Goal: Task Accomplishment & Management: Complete application form

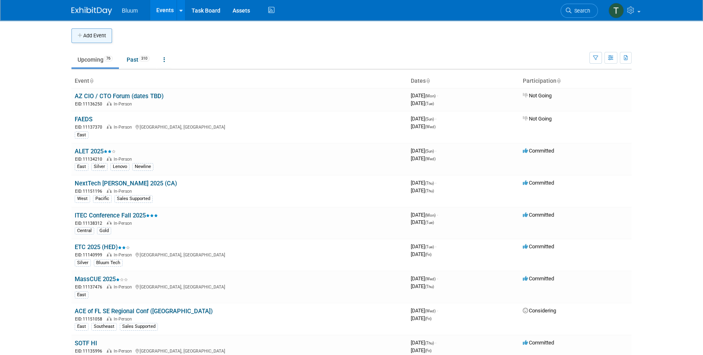
click at [80, 28] on button "Add Event" at bounding box center [91, 35] width 41 height 15
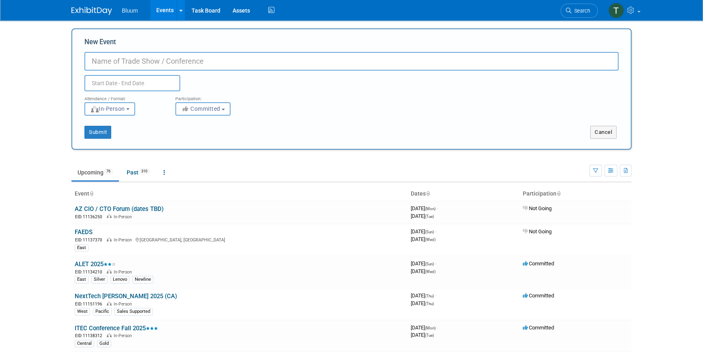
click at [111, 67] on input "New Event" at bounding box center [351, 61] width 534 height 19
click at [142, 61] on input "MN Govt IT Symosuim" at bounding box center [351, 61] width 534 height 19
click at [183, 62] on input "MN Govt IT Symposuim" at bounding box center [351, 61] width 534 height 19
click at [155, 61] on input "MN Govt IT Symposuim ([GEOGRAPHIC_DATA]" at bounding box center [351, 61] width 534 height 19
drag, startPoint x: 237, startPoint y: 63, endPoint x: 157, endPoint y: 66, distance: 80.5
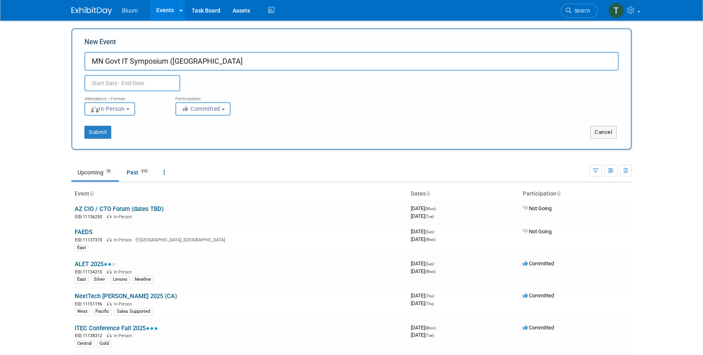
click at [236, 63] on input "MN Govt IT Symposium ([GEOGRAPHIC_DATA]" at bounding box center [351, 61] width 534 height 19
type input "MN Govt IT Symposium ([GEOGRAPHIC_DATA]"
click at [126, 88] on input "text" at bounding box center [132, 83] width 96 height 16
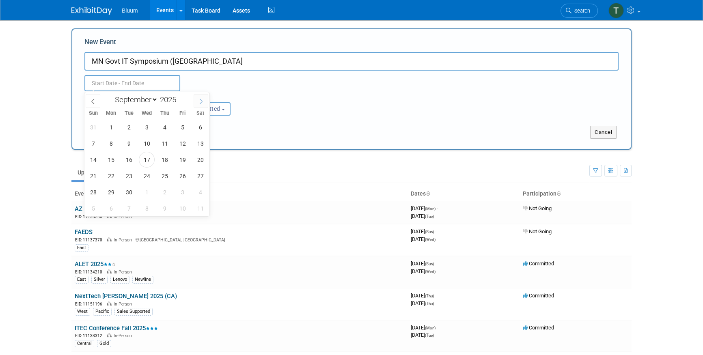
click at [207, 100] on span at bounding box center [201, 101] width 15 height 14
click at [203, 102] on icon at bounding box center [201, 102] width 6 height 6
select select "10"
click at [130, 175] on span "18" at bounding box center [129, 176] width 16 height 16
click at [167, 174] on span "20" at bounding box center [165, 176] width 16 height 16
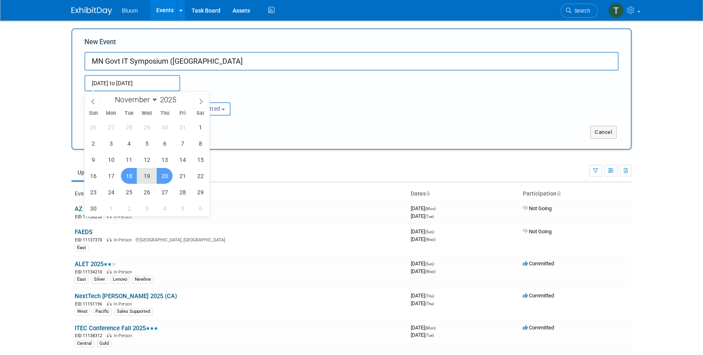
type input "[DATE] to [DATE]"
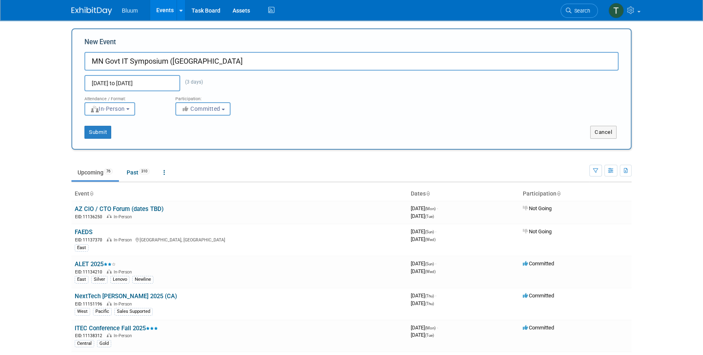
click at [247, 87] on div "[DATE] to [DATE] (3 days) Duplicate Event Warning" at bounding box center [351, 81] width 547 height 21
click at [147, 130] on div "Submit" at bounding box center [188, 132] width 233 height 13
click at [205, 51] on div "New Event MN Govt IT Symposium ([GEOGRAPHIC_DATA] [DATE] to [DATE] (3 days) Dup…" at bounding box center [351, 64] width 534 height 54
click at [201, 63] on input "MN Govt IT Symposium ([GEOGRAPHIC_DATA]" at bounding box center [351, 61] width 534 height 19
type input "MN Govt IT Symposium ([GEOGRAPHIC_DATA])"
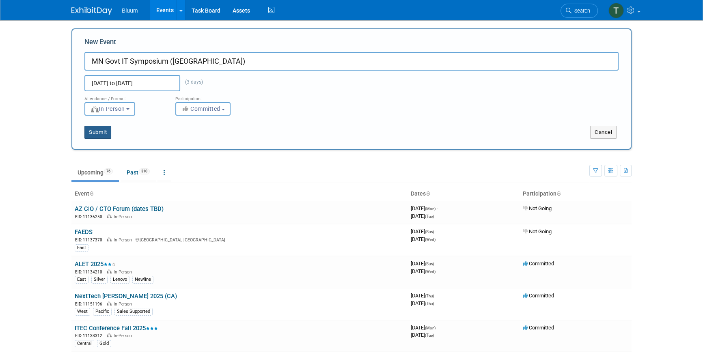
click at [96, 133] on button "Submit" at bounding box center [97, 132] width 27 height 13
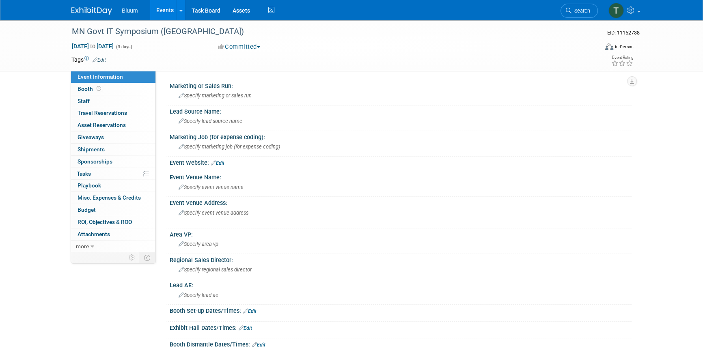
click at [105, 57] on link "Edit" at bounding box center [99, 60] width 13 height 6
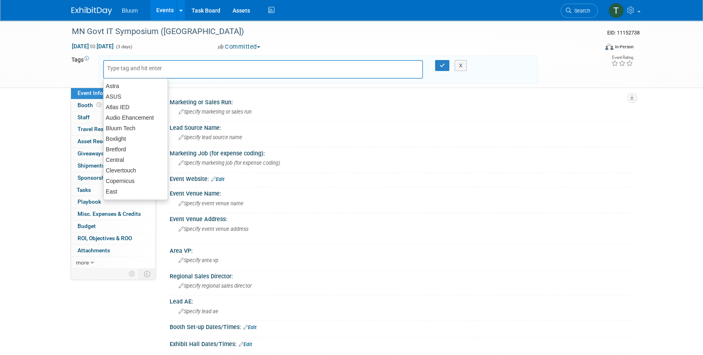
click at [132, 73] on div at bounding box center [263, 69] width 320 height 19
click at [128, 128] on div "Bluum Tech" at bounding box center [135, 128] width 65 height 11
type input "Bluum Tech"
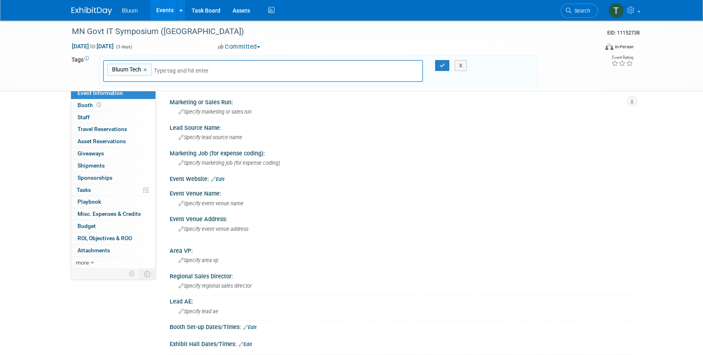
click at [163, 67] on input "text" at bounding box center [211, 71] width 114 height 8
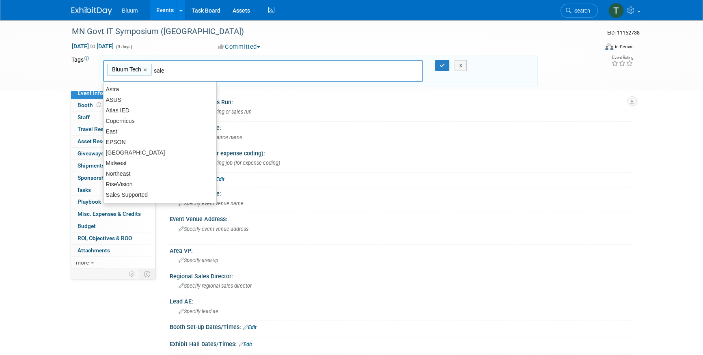
type input "sales"
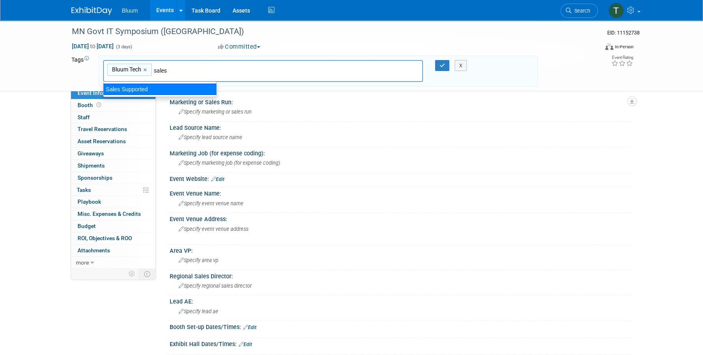
click at [130, 89] on div "Sales Supported" at bounding box center [160, 89] width 114 height 11
type input "Bluum Tech, Sales Supported"
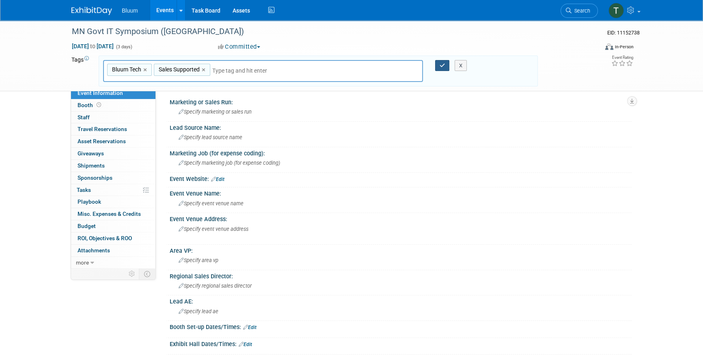
click at [439, 60] on button "button" at bounding box center [442, 65] width 15 height 11
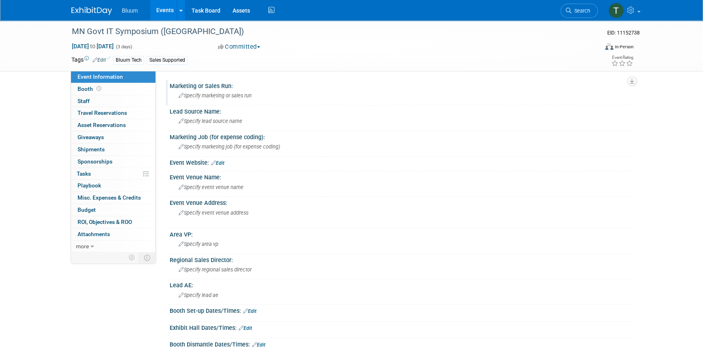
click at [216, 95] on span "Specify marketing or sales run" at bounding box center [215, 96] width 73 height 6
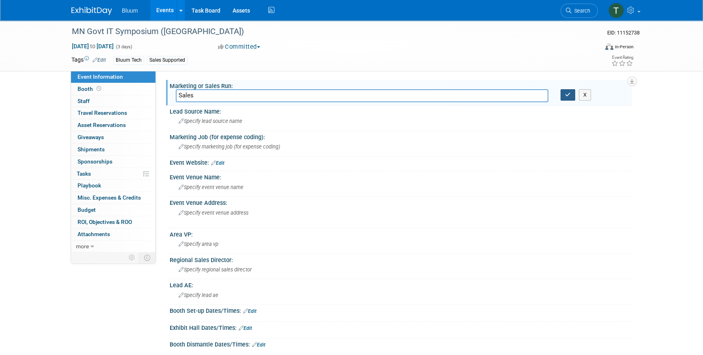
type input "Sales"
click at [566, 98] on button "button" at bounding box center [568, 94] width 15 height 11
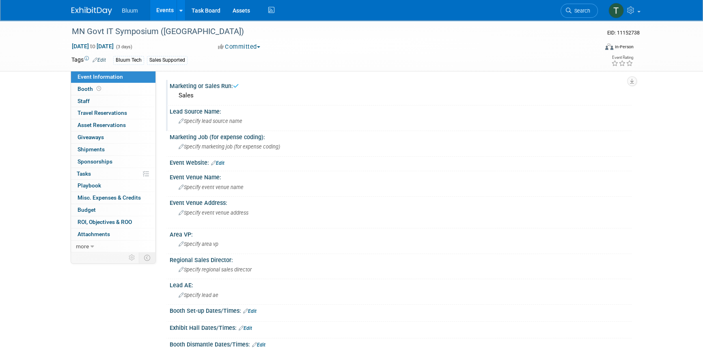
click at [213, 122] on span "Specify lead source name" at bounding box center [211, 121] width 64 height 6
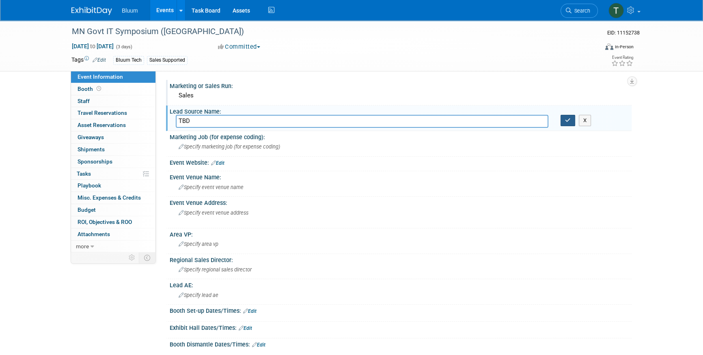
type input "TBD"
click at [570, 121] on icon "button" at bounding box center [568, 120] width 6 height 5
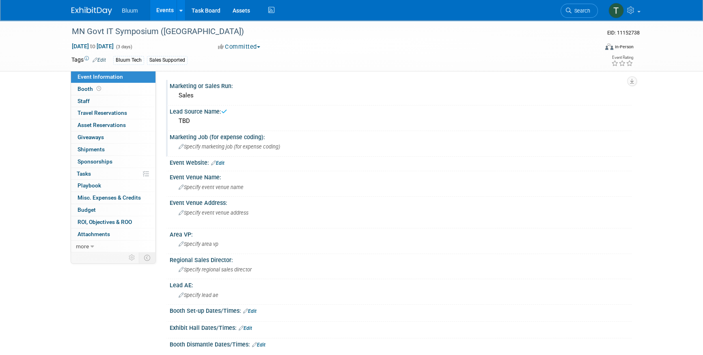
click at [191, 150] on div "Specify marketing job (for expense coding)" at bounding box center [401, 147] width 450 height 13
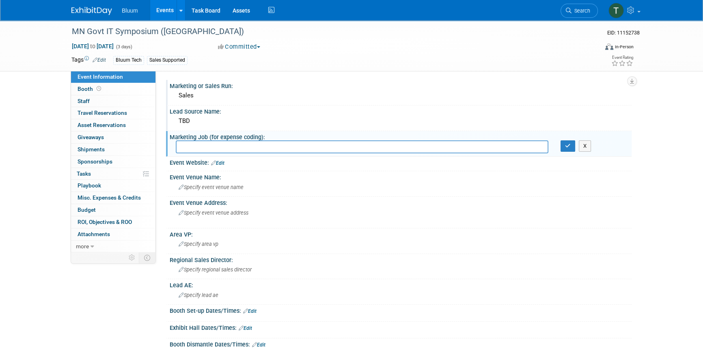
click at [241, 150] on input "text" at bounding box center [362, 147] width 373 height 13
type input "T"
type input "Other Tradeshows & Events 2025"
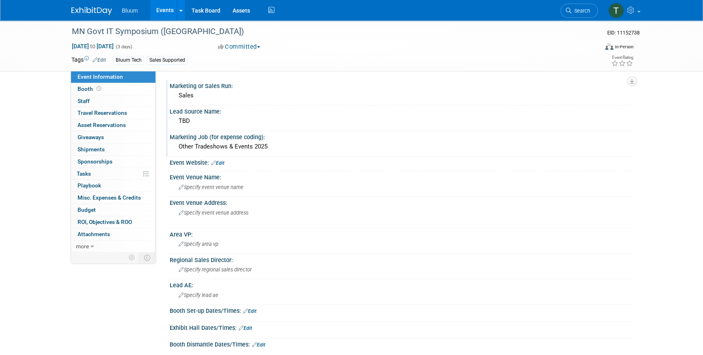
click at [219, 161] on link "Edit" at bounding box center [217, 163] width 13 height 6
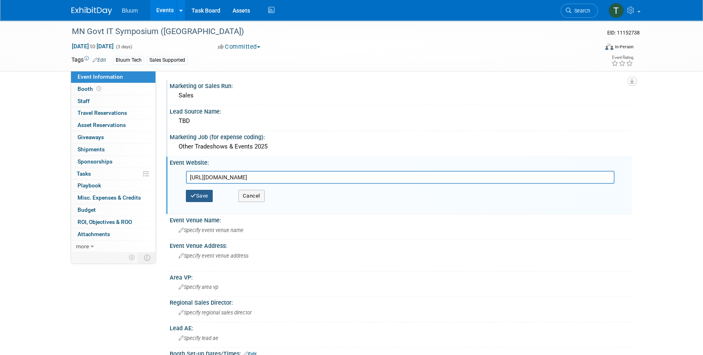
type input "https://fusionlp.org/govit-2025/"
click at [201, 192] on button "Save" at bounding box center [199, 196] width 27 height 12
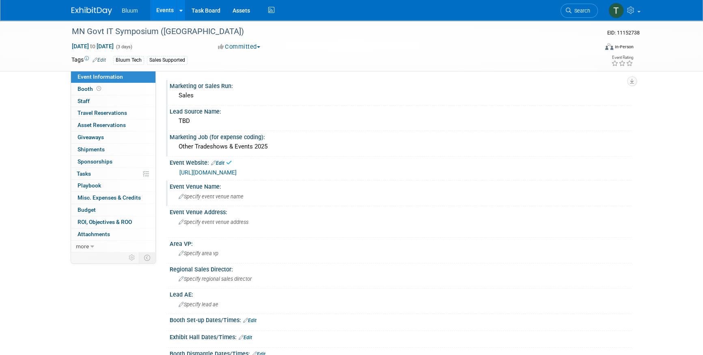
click at [205, 189] on div "Event Venue Name:" at bounding box center [401, 186] width 462 height 10
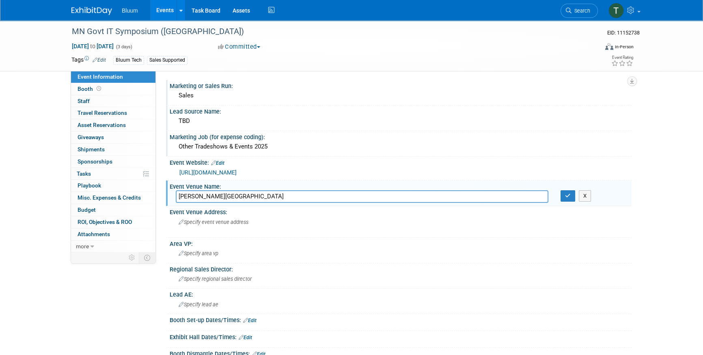
type input "JW Marriott Mall of America"
click at [568, 193] on icon "button" at bounding box center [568, 195] width 6 height 5
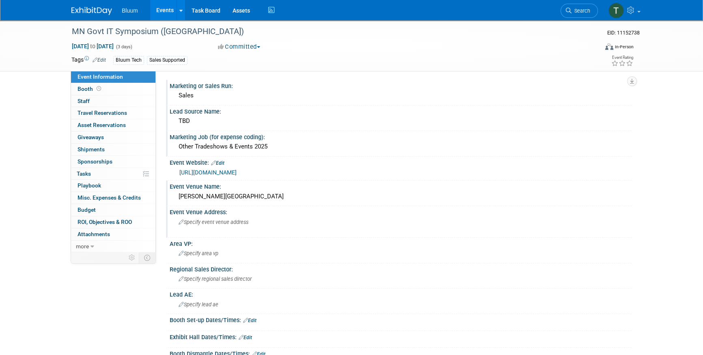
click at [236, 222] on span "Specify event venue address" at bounding box center [214, 222] width 70 height 6
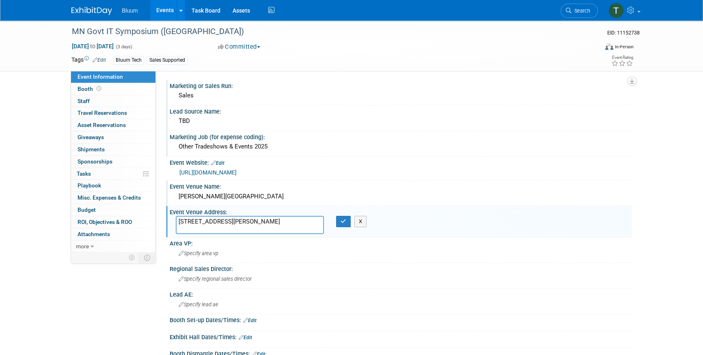
click at [230, 219] on textarea "2141 Lindau Lane, Bloomington, MN 55425" at bounding box center [250, 225] width 148 height 19
type textarea "2141 Lindau Lane, Bloomington, MN 55425"
click at [199, 249] on div "Specify area vp" at bounding box center [401, 253] width 450 height 13
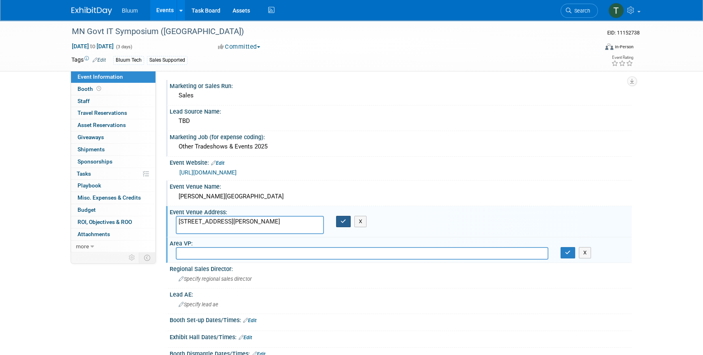
click at [343, 219] on icon "button" at bounding box center [344, 221] width 6 height 5
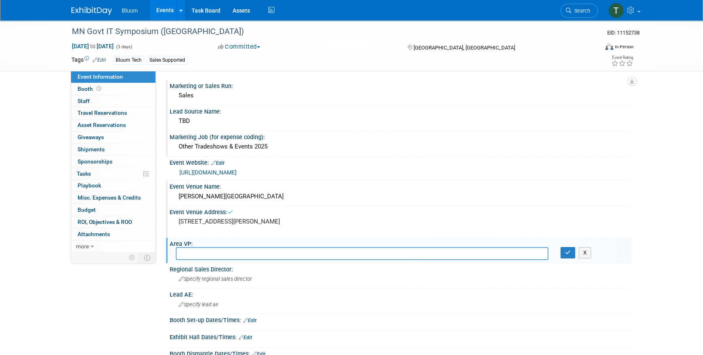
click at [195, 255] on input "text" at bounding box center [362, 253] width 373 height 13
type input "T"
type input "Aaron Cole"
click at [569, 251] on icon "button" at bounding box center [568, 252] width 6 height 5
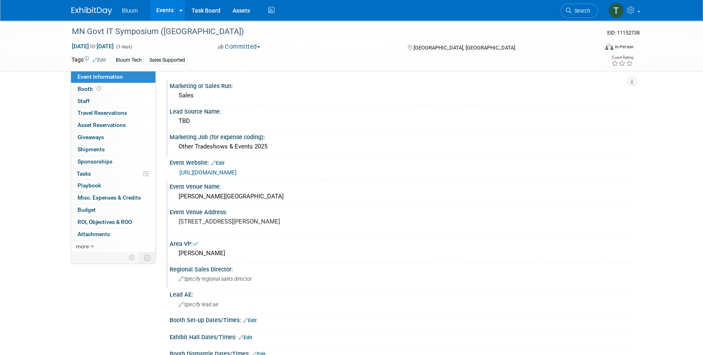
click at [227, 278] on span "Specify regional sales director" at bounding box center [215, 279] width 73 height 6
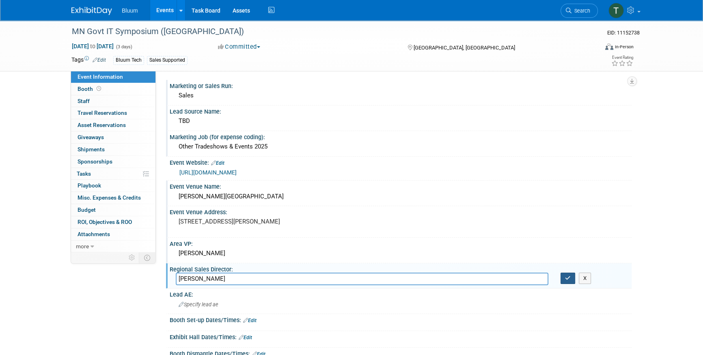
type input "Tom Gust"
click at [571, 276] on icon "button" at bounding box center [568, 278] width 6 height 5
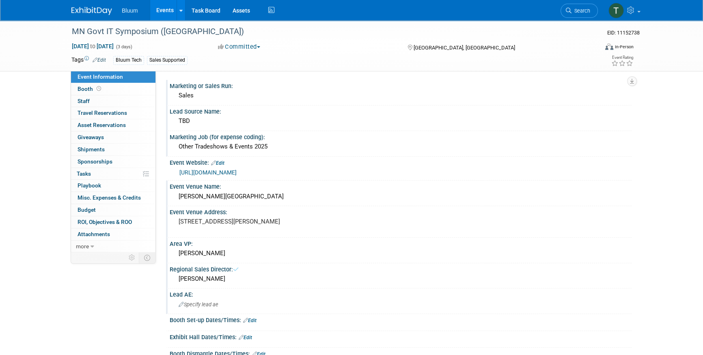
click at [184, 305] on span "Specify lead ae" at bounding box center [199, 305] width 40 height 6
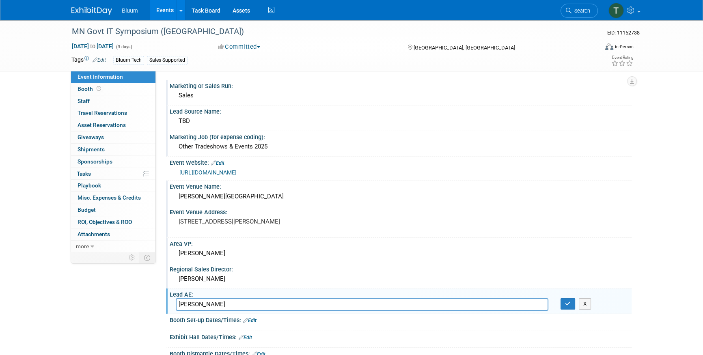
type input "Anthony Capers"
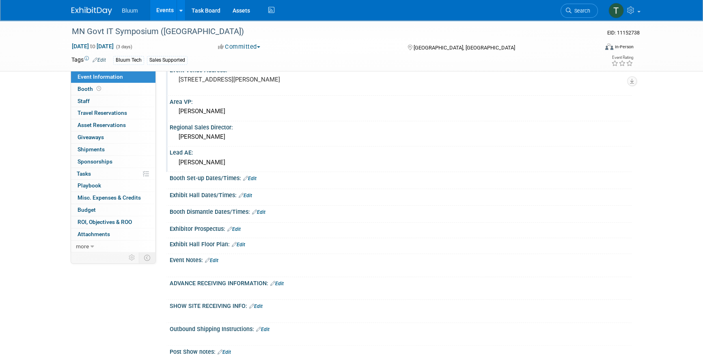
scroll to position [147, 0]
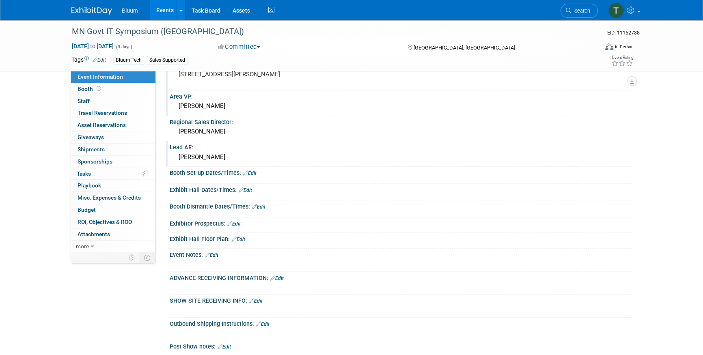
click at [252, 171] on link "Edit" at bounding box center [249, 174] width 13 height 6
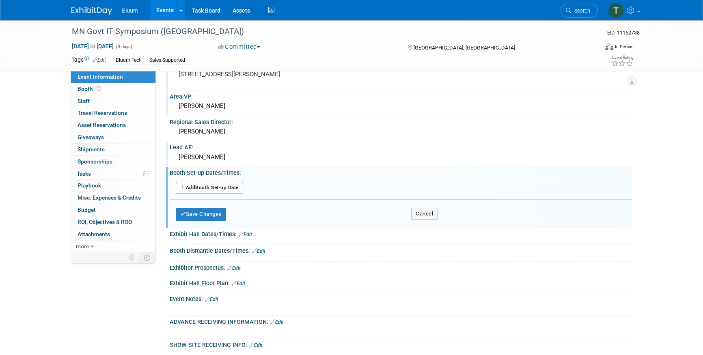
click at [213, 186] on button "Add Another Booth Set-up Date" at bounding box center [209, 188] width 67 height 12
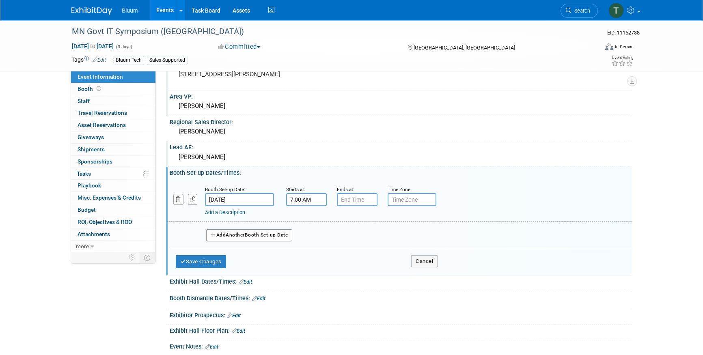
click at [316, 195] on input "7:00 AM" at bounding box center [306, 199] width 41 height 13
click at [301, 221] on span at bounding box center [305, 219] width 14 height 14
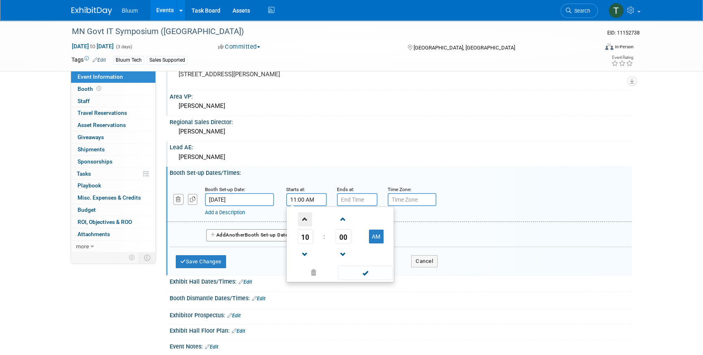
click at [301, 221] on span at bounding box center [305, 219] width 14 height 14
click at [305, 253] on span at bounding box center [305, 255] width 14 height 14
type input "12:00 PM"
click at [349, 197] on input "7:00 PM" at bounding box center [357, 199] width 41 height 13
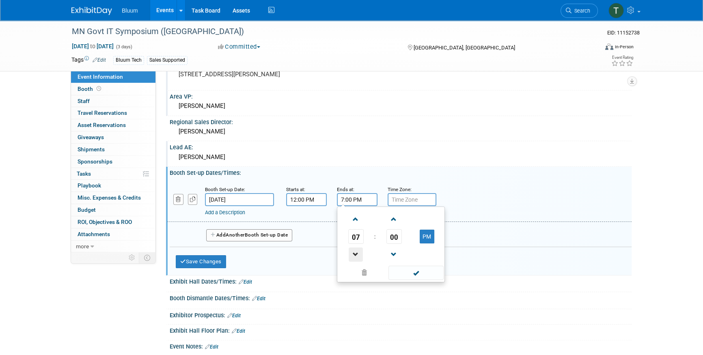
click at [355, 251] on span at bounding box center [356, 255] width 14 height 14
type input "4:00 PM"
click at [407, 198] on input "text" at bounding box center [412, 199] width 49 height 13
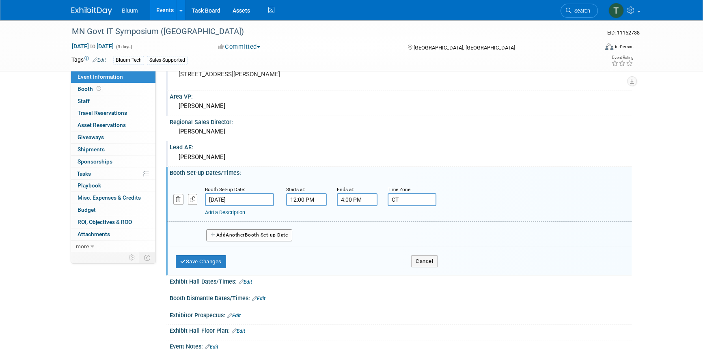
type input "CT"
click at [208, 262] on button "Save Changes" at bounding box center [201, 261] width 50 height 13
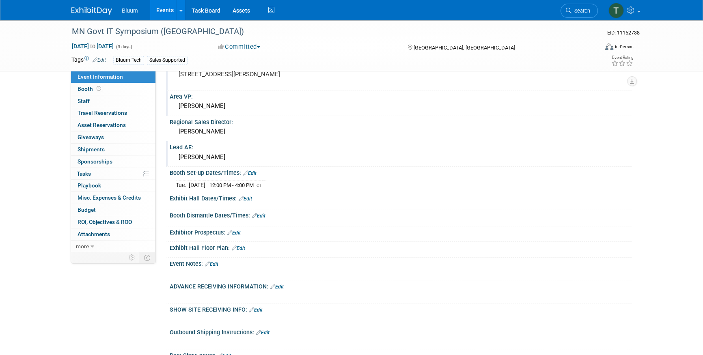
click at [39, 106] on div "MN Govt IT Symposium (MN) EID: 11152738 Nov 18, 2025 to Nov 20, 2025 (3 days) N…" at bounding box center [351, 131] width 703 height 516
